Goal: Entertainment & Leisure: Browse casually

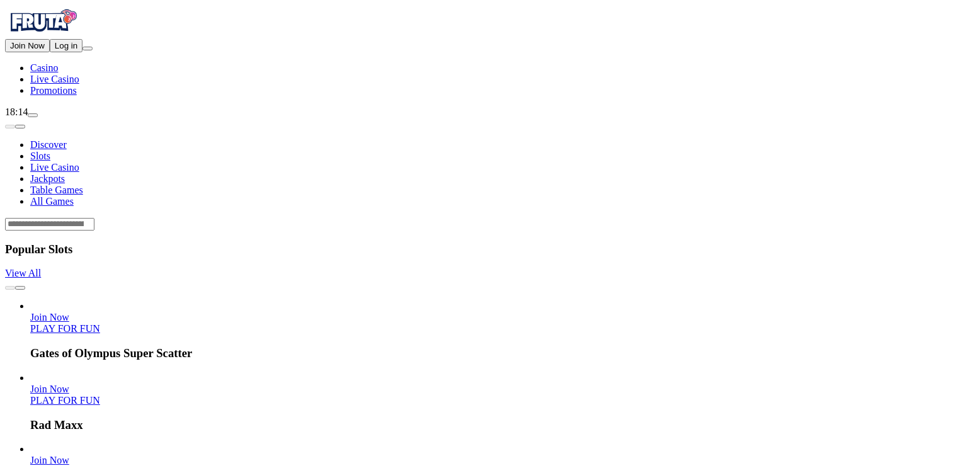
click at [83, 52] on button "Log in" at bounding box center [66, 45] width 33 height 13
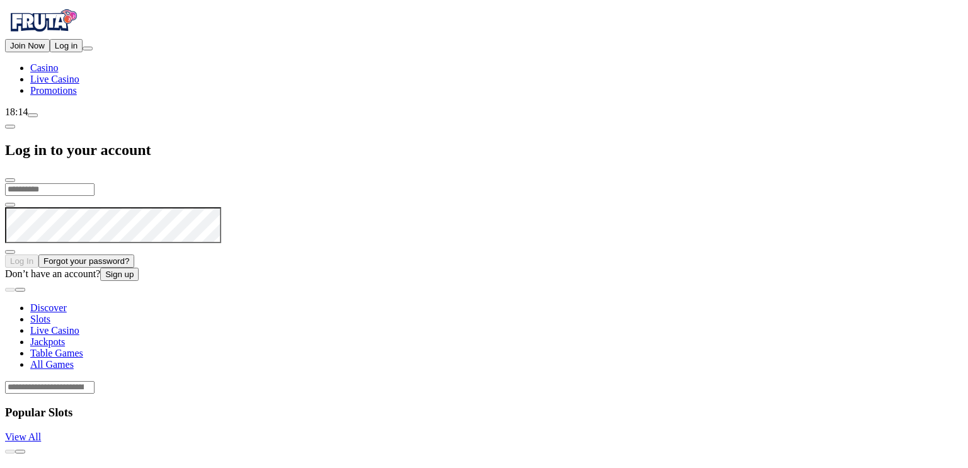
click at [94, 183] on input "email" at bounding box center [49, 189] width 89 height 13
type input "**********"
click at [5, 255] on button "Log In" at bounding box center [21, 261] width 33 height 13
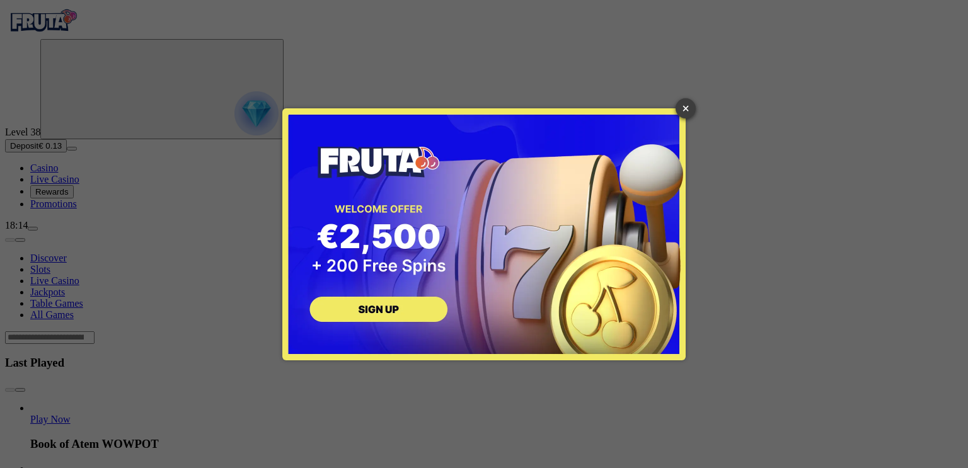
click at [683, 110] on link "×" at bounding box center [685, 108] width 20 height 20
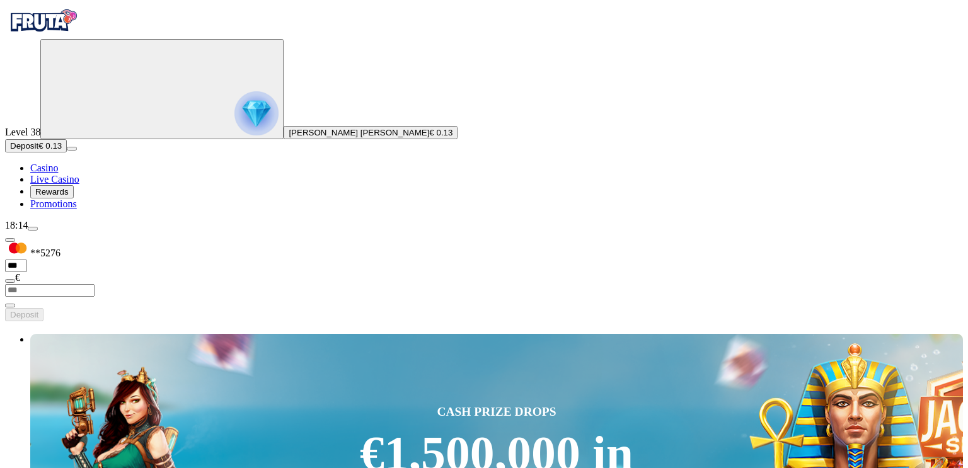
click at [45, 152] on button "Deposit € 0.13" at bounding box center [36, 145] width 62 height 13
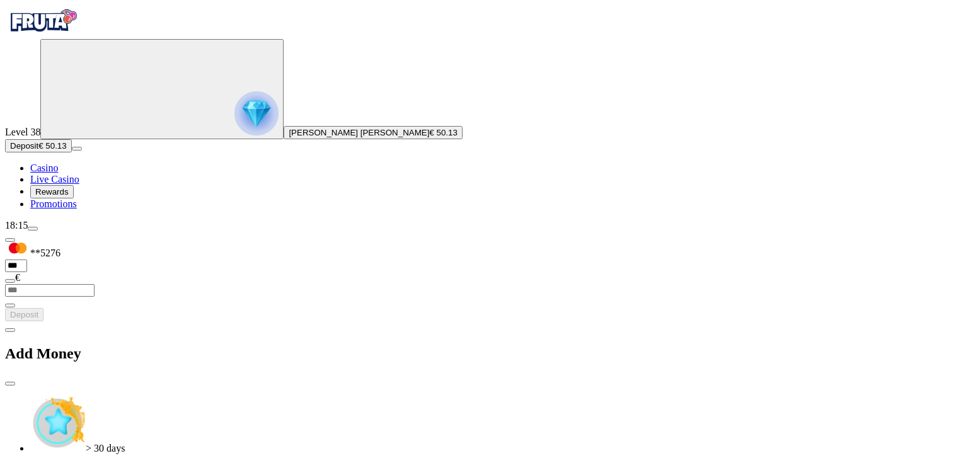
click at [10, 384] on span "close icon" at bounding box center [10, 384] width 0 height 0
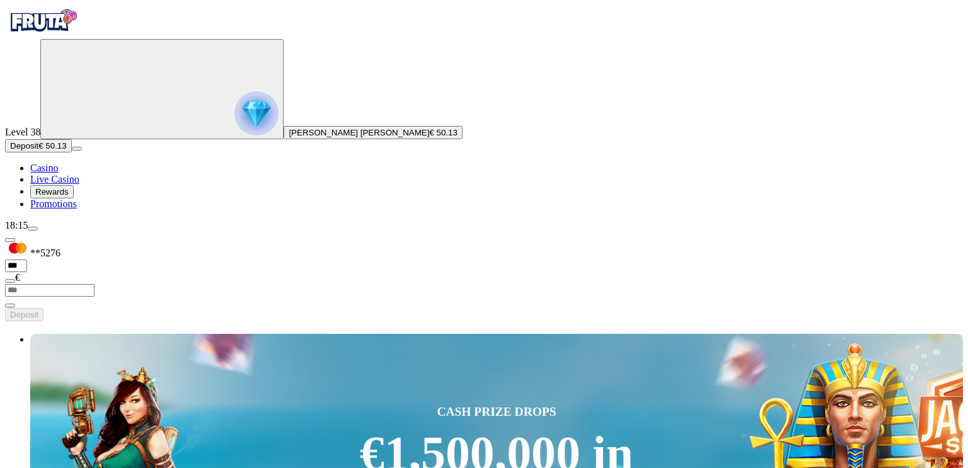
drag, startPoint x: 967, startPoint y: 91, endPoint x: 967, endPoint y: 155, distance: 64.3
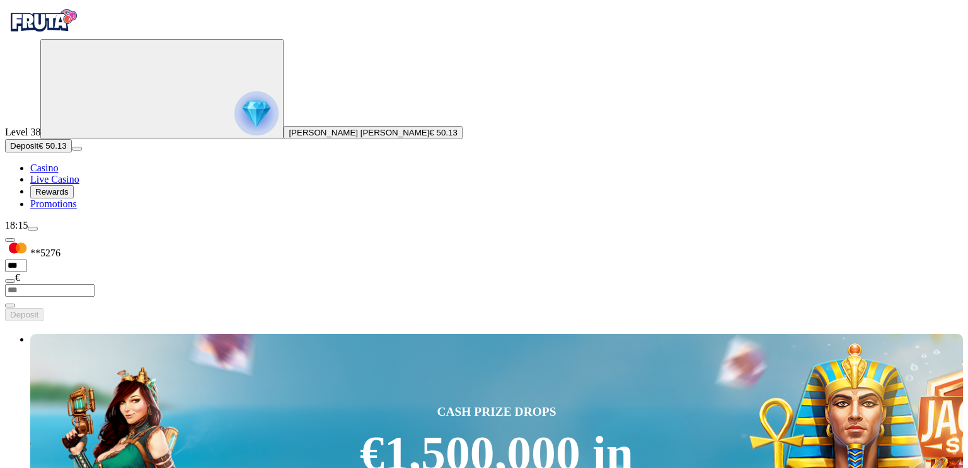
drag, startPoint x: 967, startPoint y: 20, endPoint x: 967, endPoint y: 267, distance: 246.9
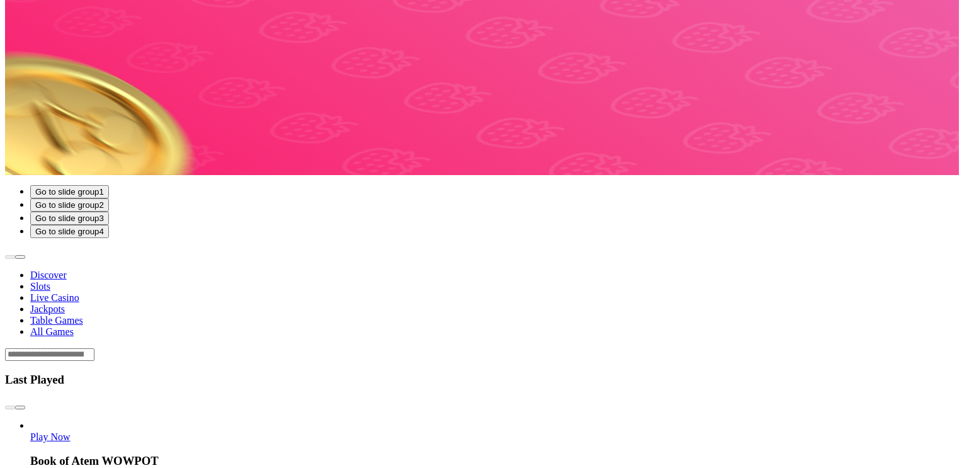
scroll to position [531, 0]
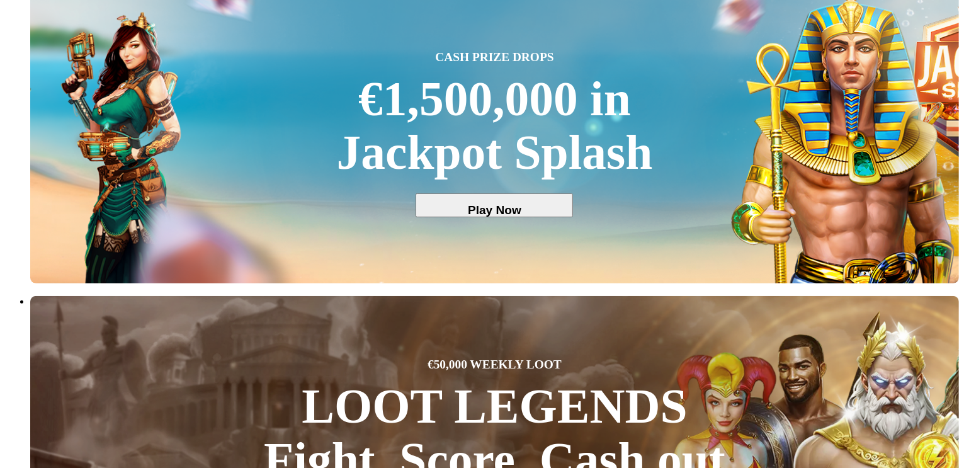
scroll to position [504, 0]
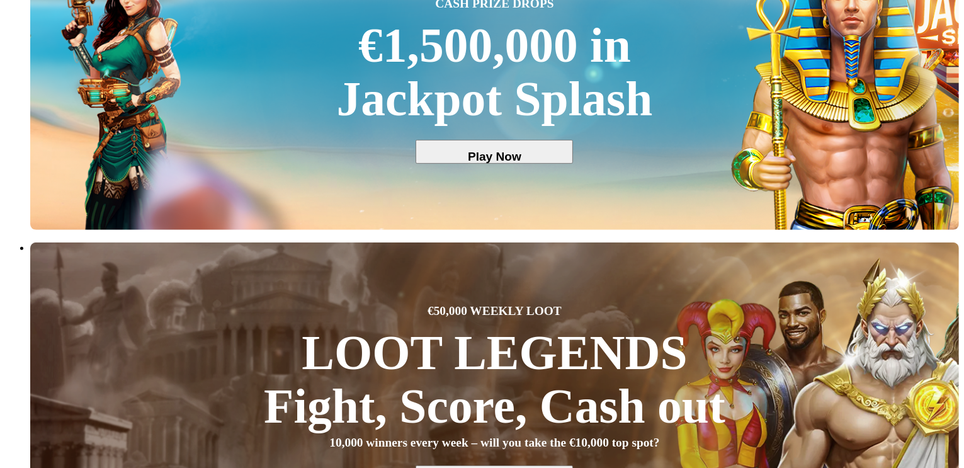
scroll to position [518, 0]
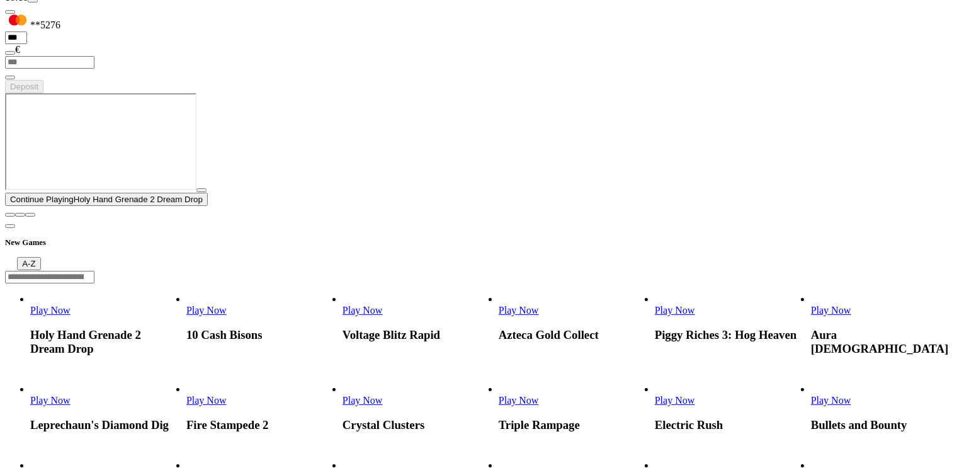
scroll to position [176, 0]
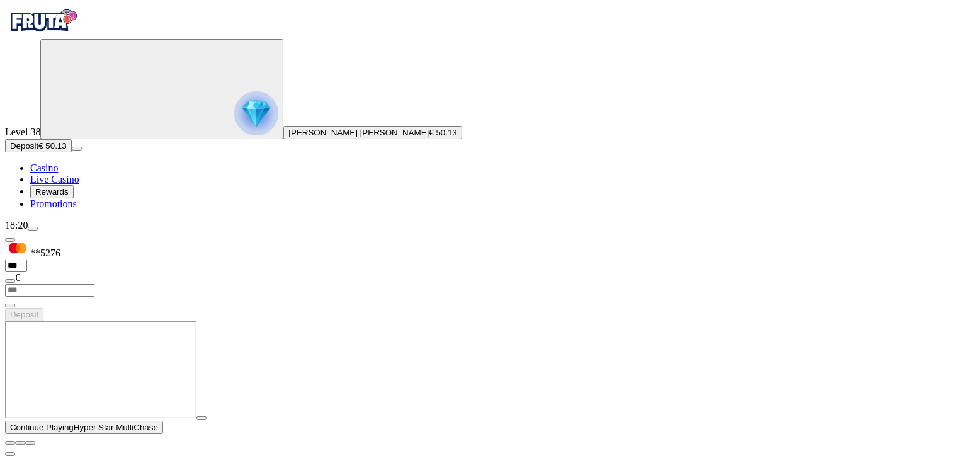
click at [65, 37] on img "Primary" at bounding box center [43, 20] width 76 height 31
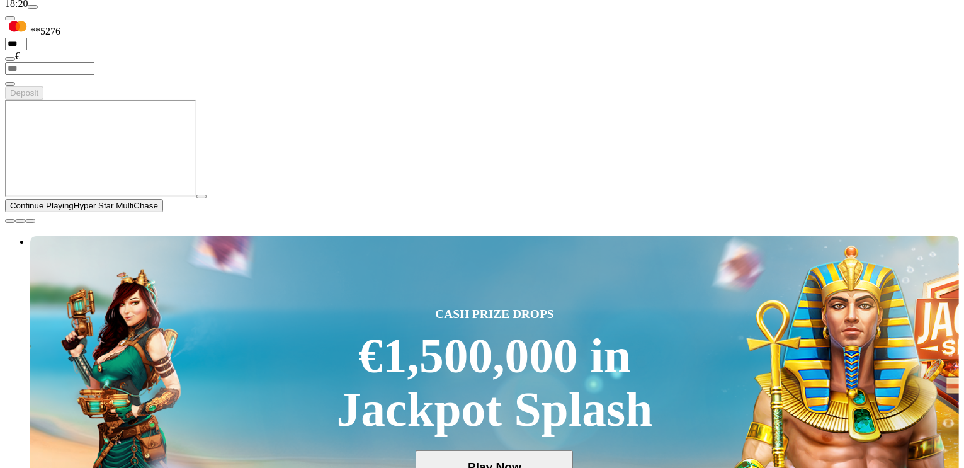
scroll to position [227, 0]
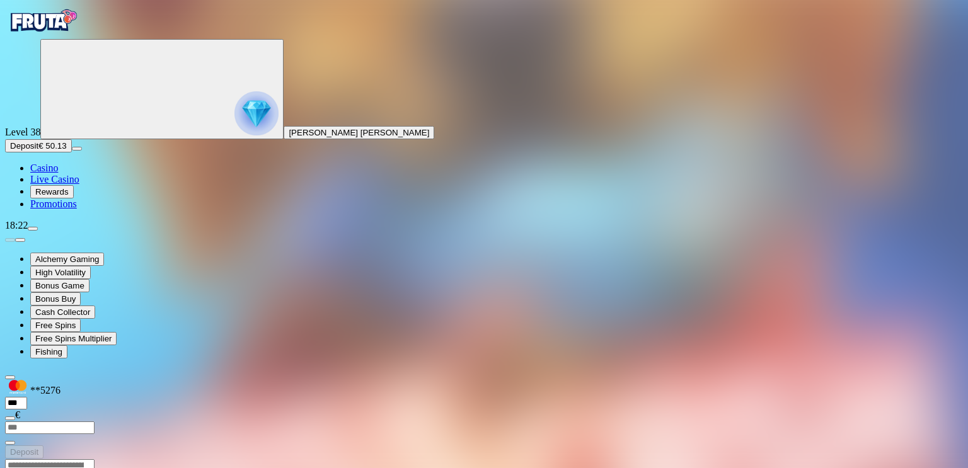
click at [62, 37] on img "Primary" at bounding box center [43, 20] width 76 height 31
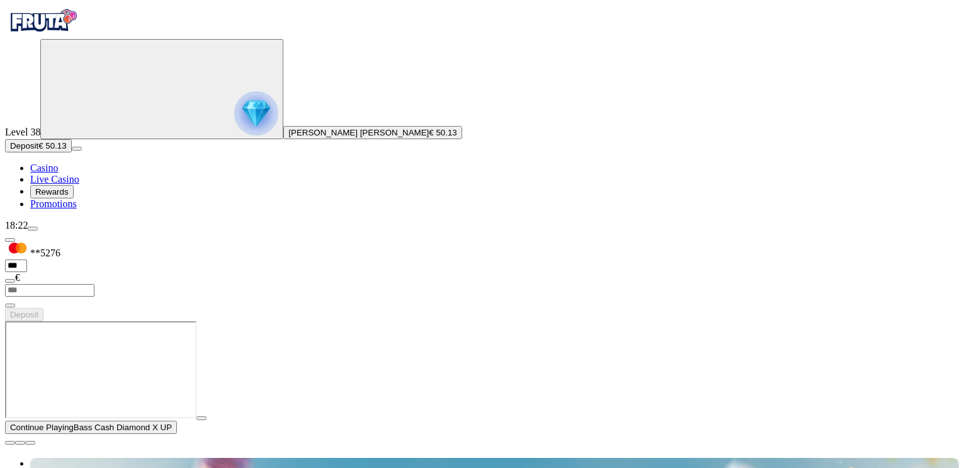
click at [10, 443] on span "close icon" at bounding box center [10, 443] width 0 height 0
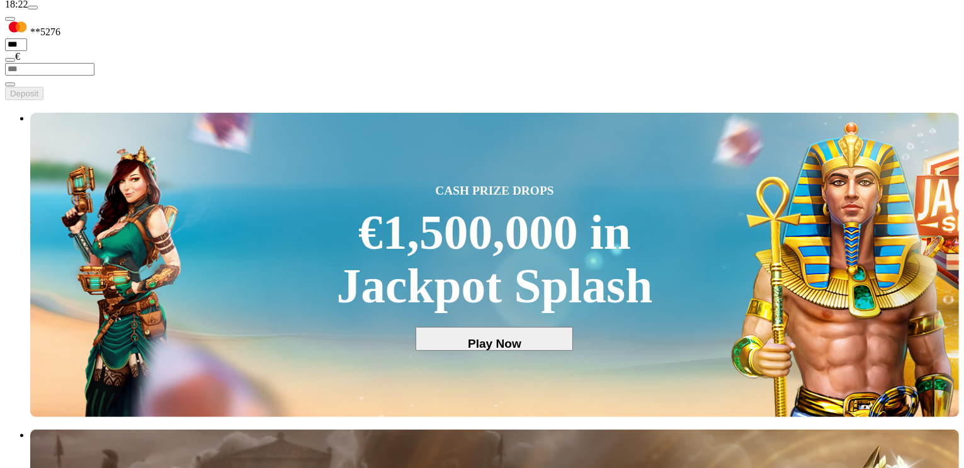
scroll to position [229, 0]
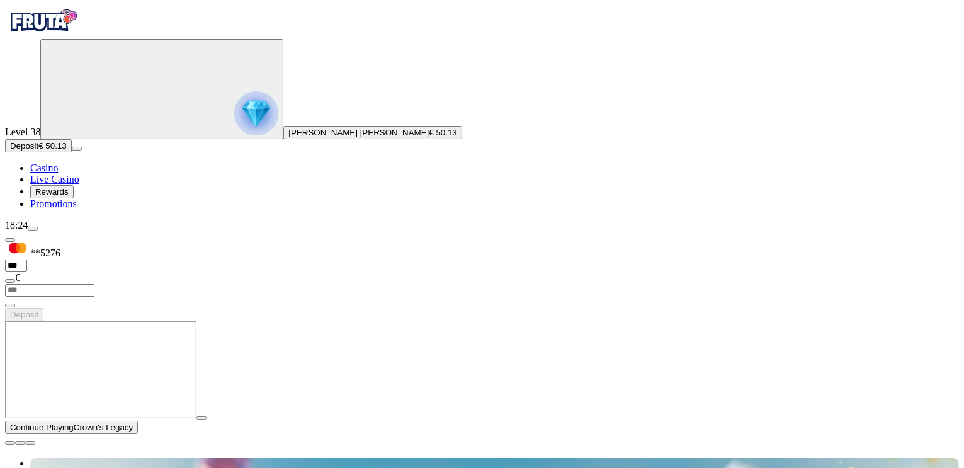
click at [10, 443] on span "close icon" at bounding box center [10, 443] width 0 height 0
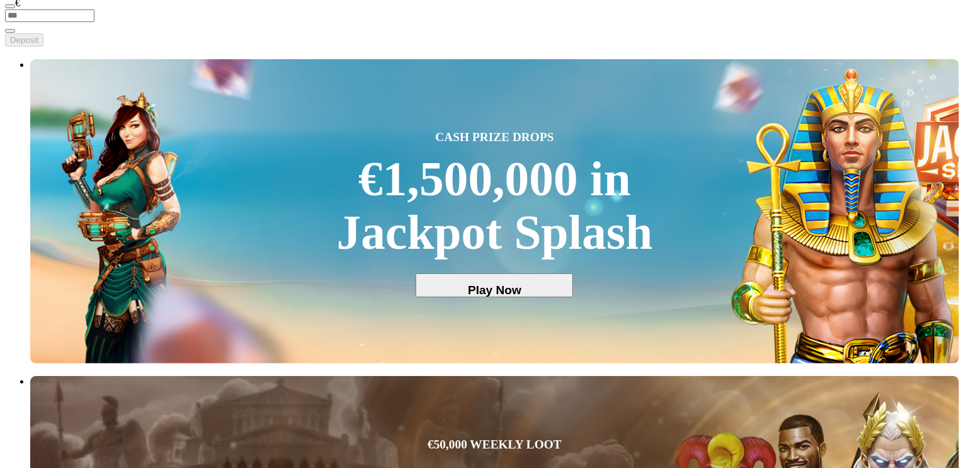
scroll to position [270, 0]
